Goal: Answer question/provide support

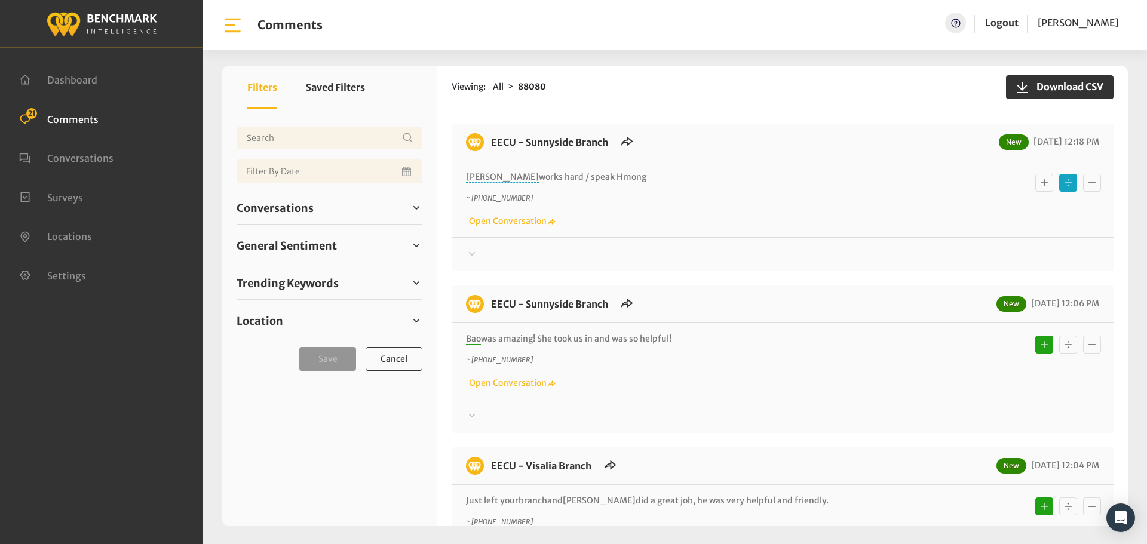
click at [496, 264] on div "EECU - Sunnyside Branch New 09/03/2025 12:18 PM Barbara works hard / speak Hmon…" at bounding box center [783, 198] width 662 height 148
click at [1042, 183] on icon "Basic example" at bounding box center [1044, 182] width 7 height 7
click at [487, 253] on div at bounding box center [782, 254] width 633 height 14
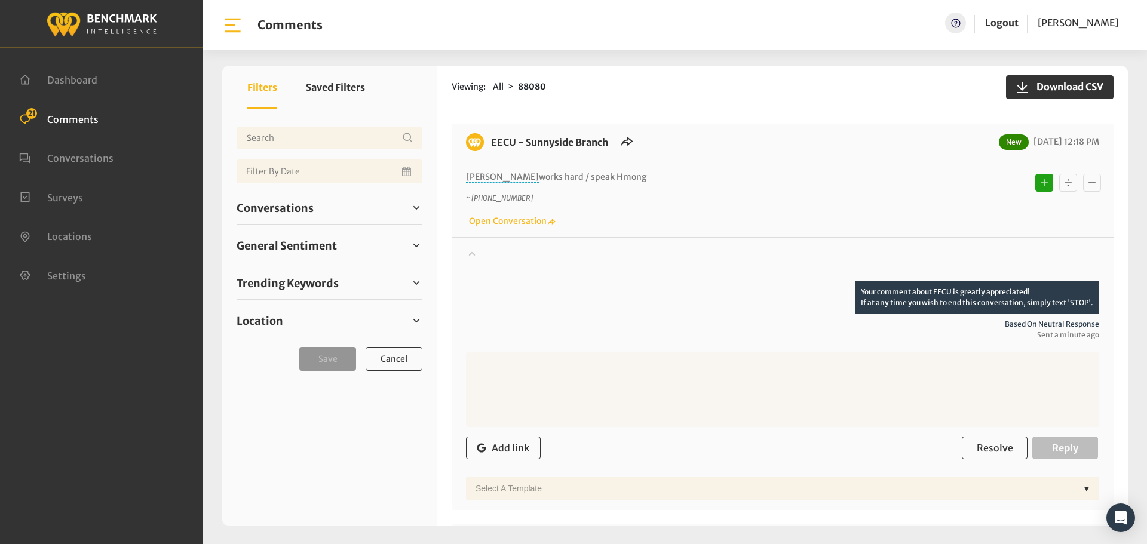
click at [487, 253] on div at bounding box center [782, 263] width 633 height 33
